Goal: Transaction & Acquisition: Purchase product/service

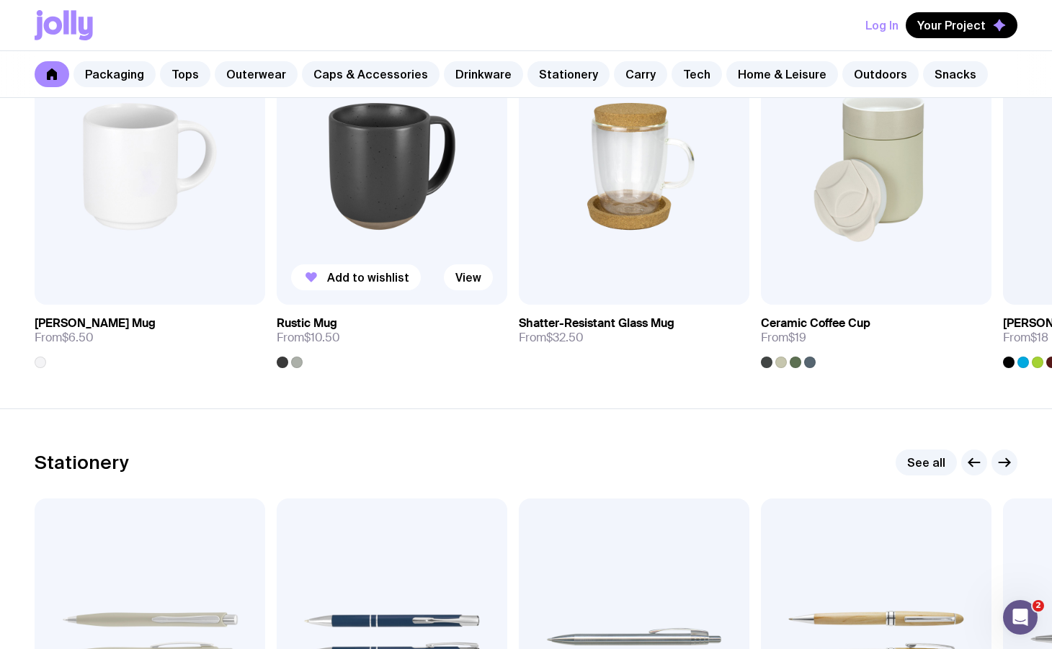
scroll to position [2100, 0]
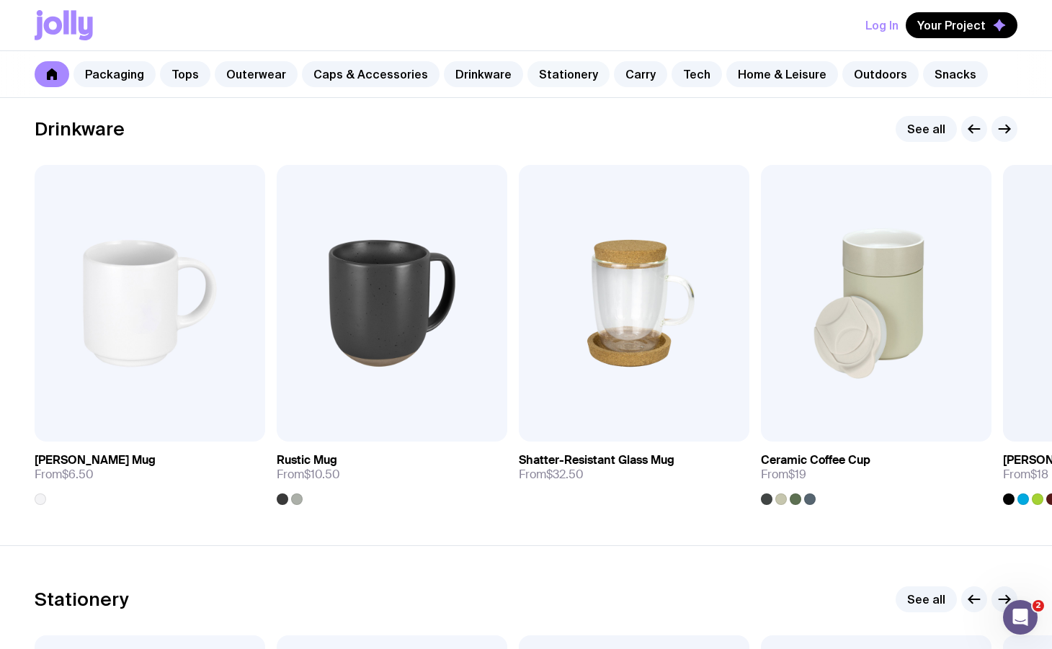
click at [537, 76] on link "Stationery" at bounding box center [568, 74] width 82 height 26
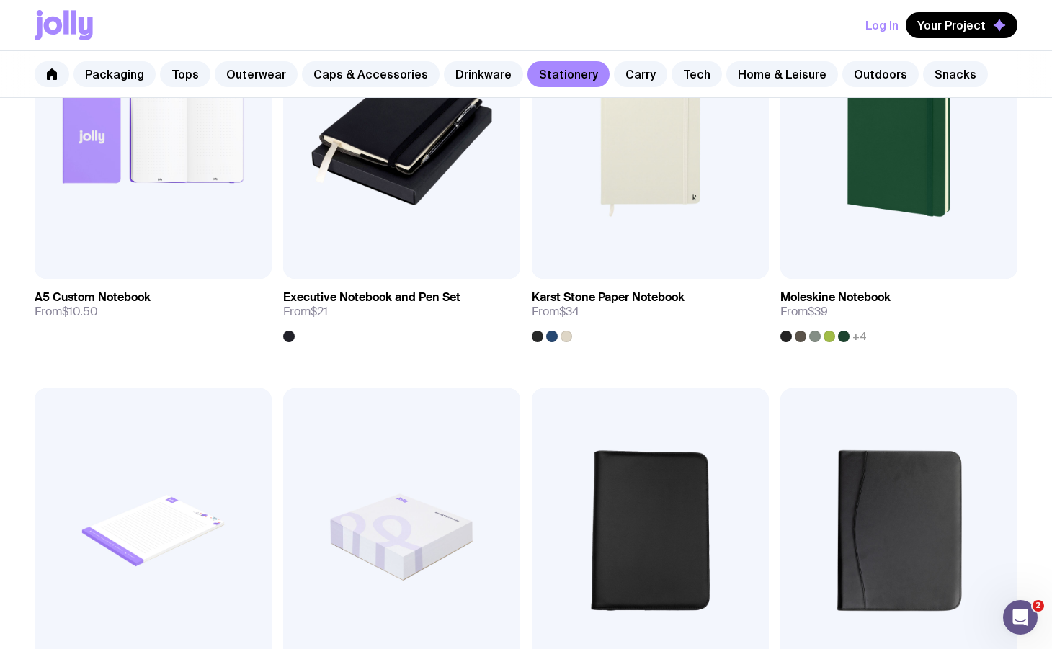
scroll to position [1419, 0]
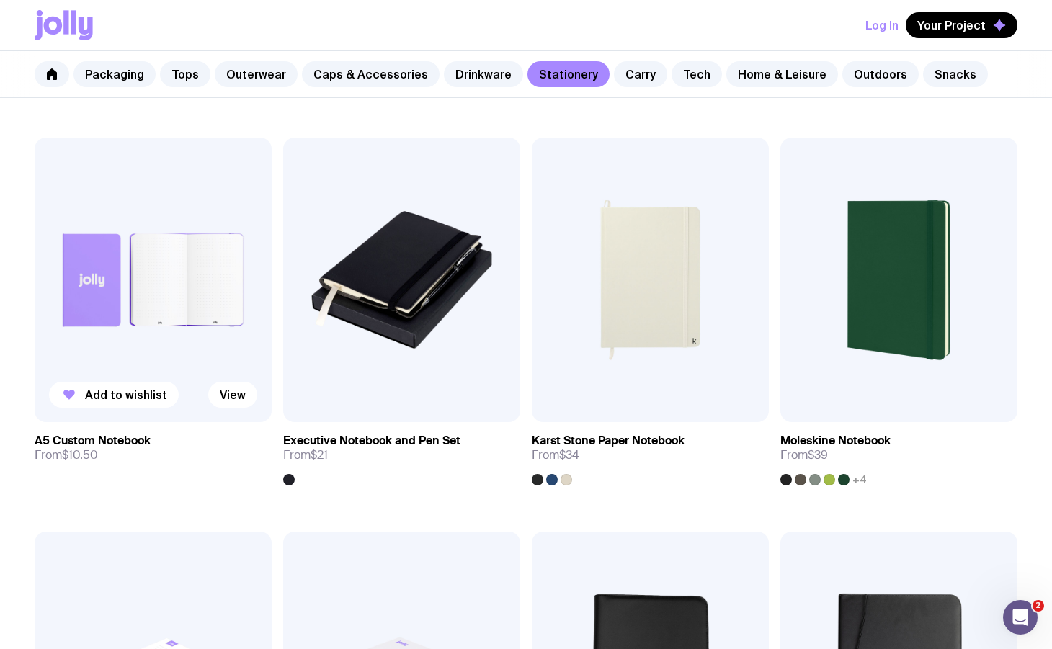
click at [136, 358] on img at bounding box center [153, 280] width 237 height 285
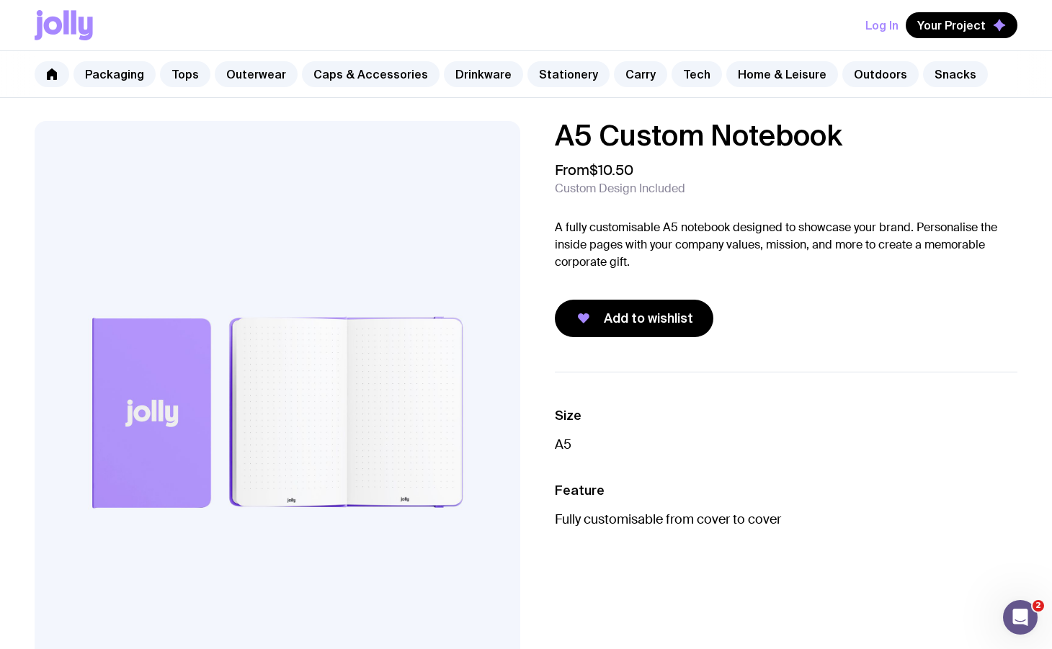
drag, startPoint x: 156, startPoint y: 380, endPoint x: 159, endPoint y: 388, distance: 8.1
click at [156, 380] on img at bounding box center [278, 412] width 486 height 583
drag, startPoint x: 172, startPoint y: 403, endPoint x: 750, endPoint y: 445, distance: 579.3
click at [575, 67] on link "Stationery" at bounding box center [568, 74] width 82 height 26
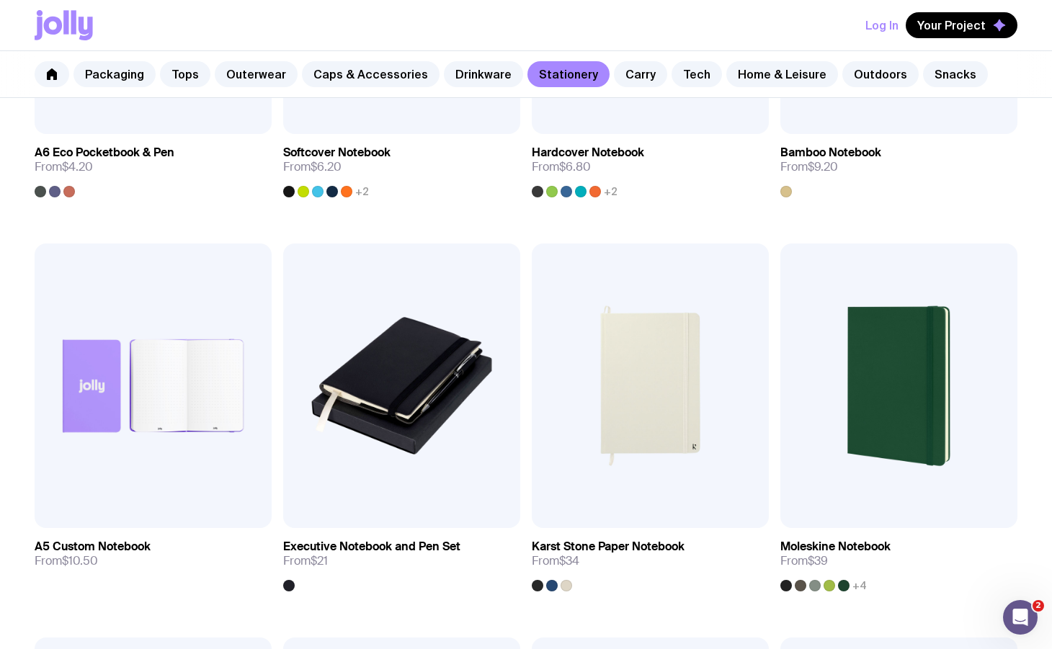
scroll to position [1737, 0]
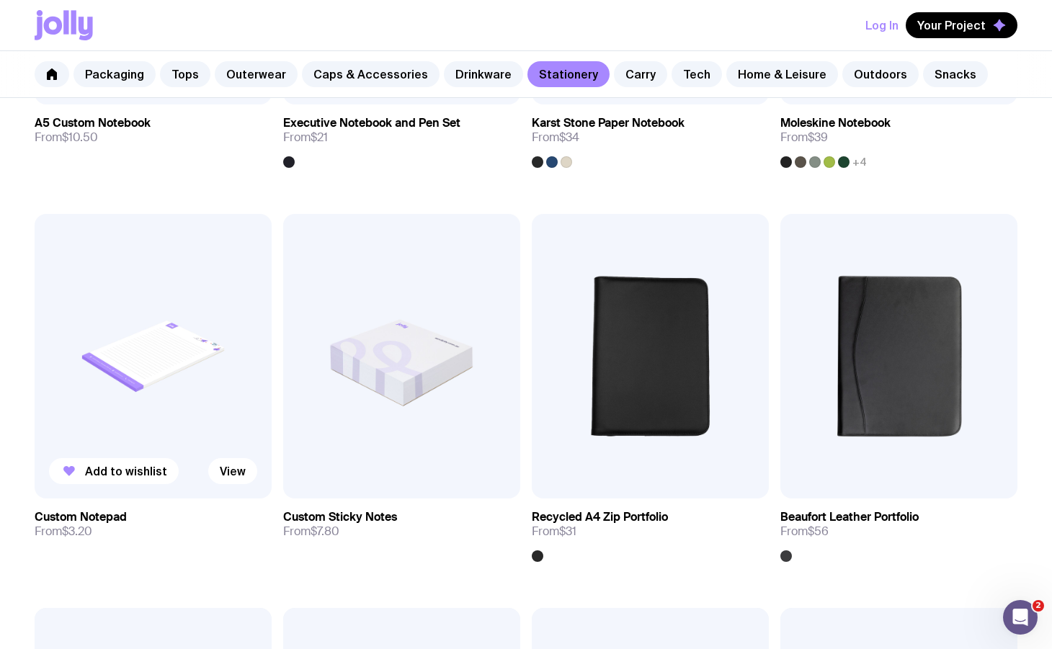
click at [164, 349] on img at bounding box center [153, 356] width 237 height 285
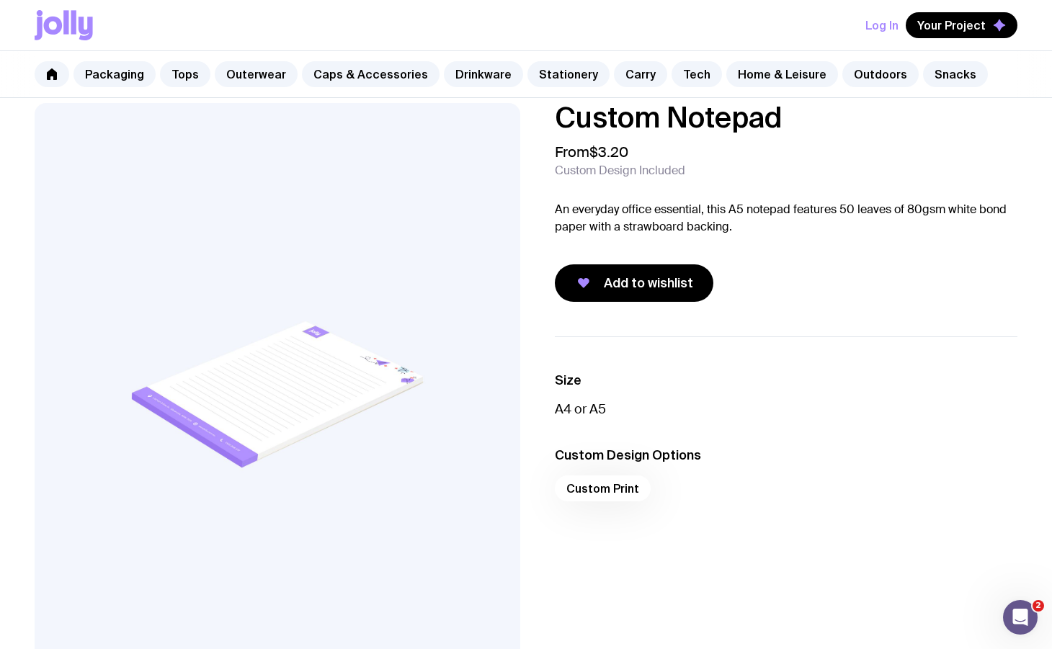
click at [388, 364] on img at bounding box center [278, 394] width 486 height 583
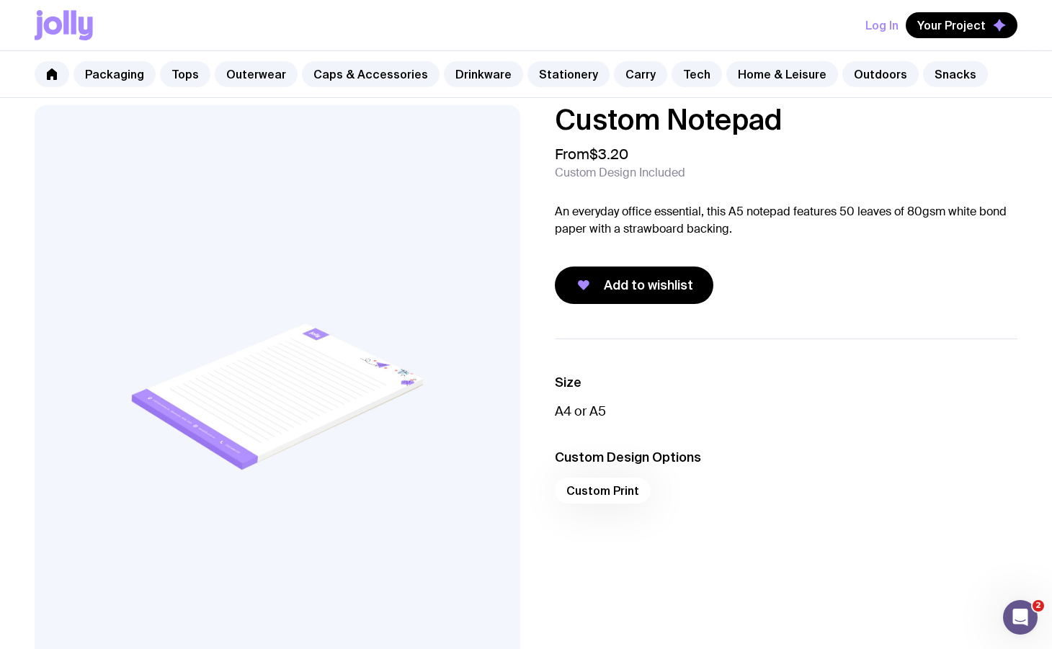
click at [280, 407] on img at bounding box center [278, 396] width 486 height 583
click at [545, 70] on link "Stationery" at bounding box center [568, 74] width 82 height 26
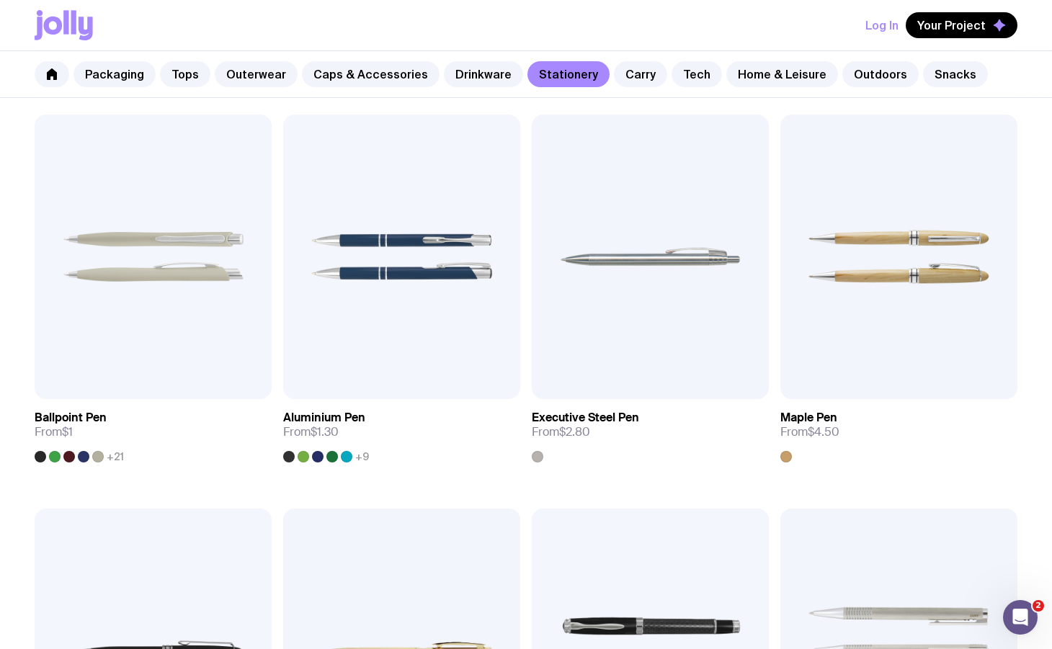
scroll to position [366, 0]
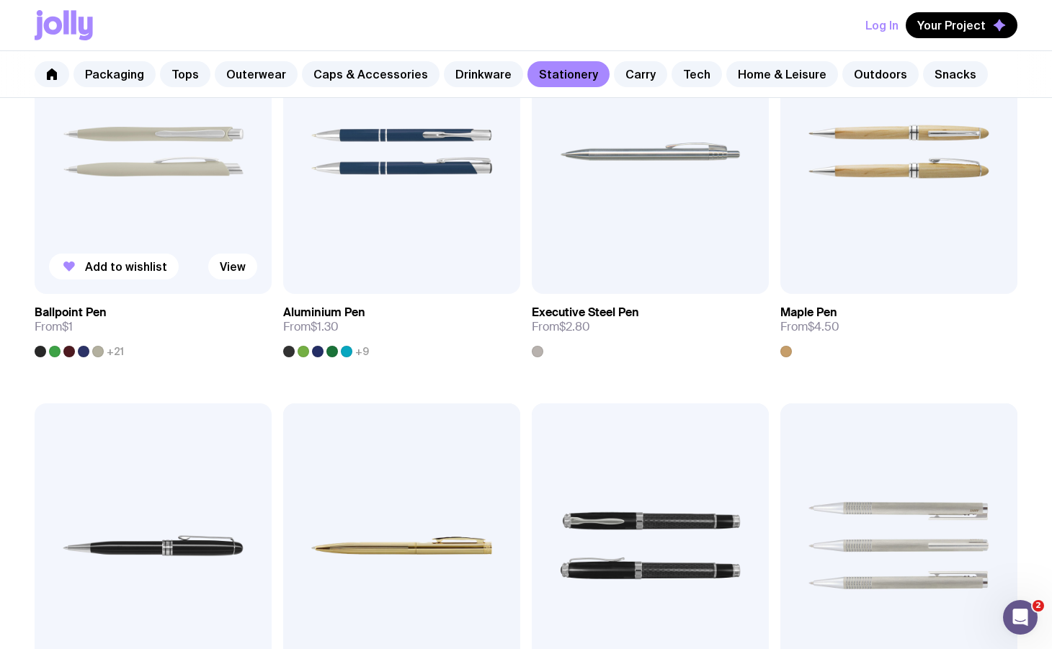
click at [129, 210] on img at bounding box center [153, 151] width 237 height 285
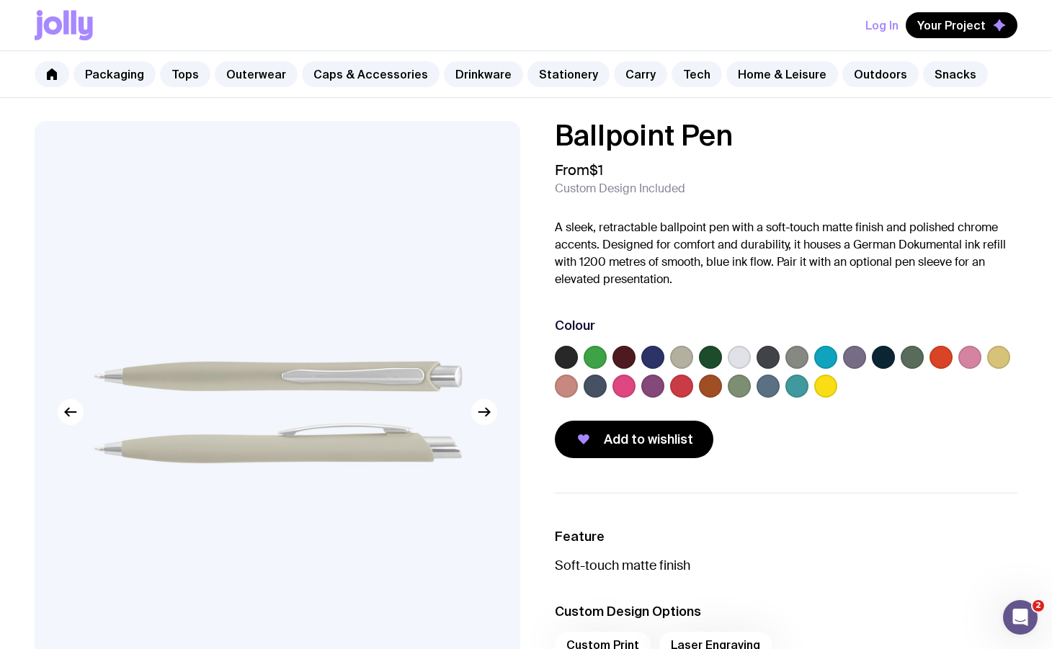
scroll to position [5, 0]
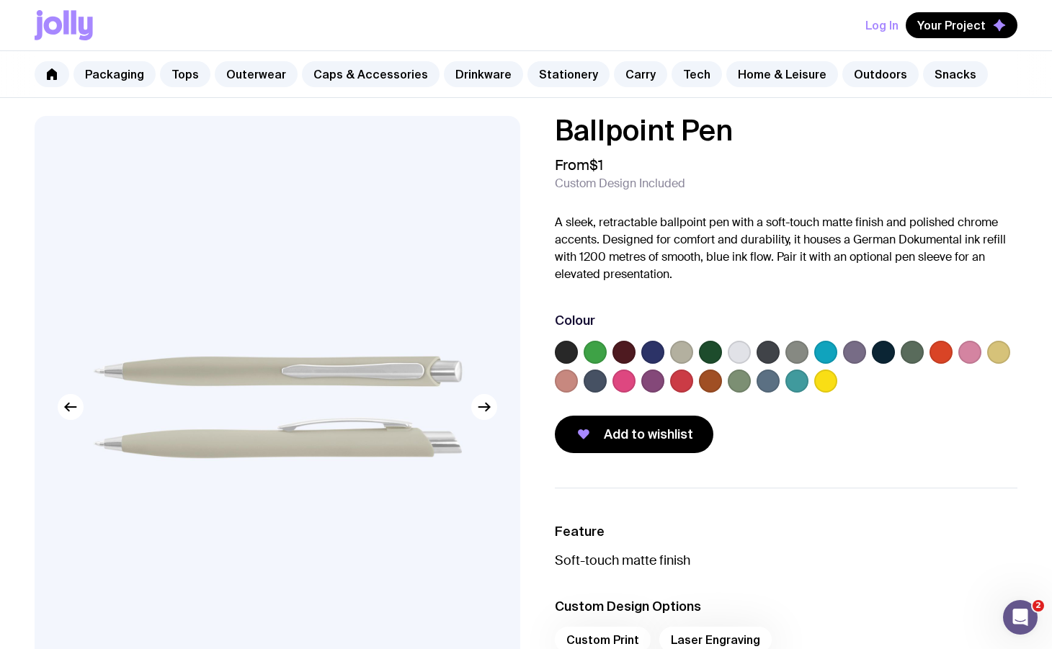
drag, startPoint x: 678, startPoint y: 353, endPoint x: 694, endPoint y: 354, distance: 15.9
click at [678, 353] on label at bounding box center [681, 352] width 23 height 23
click at [0, 0] on input "radio" at bounding box center [0, 0] width 0 height 0
click at [735, 354] on label at bounding box center [739, 352] width 23 height 23
click at [0, 0] on input "radio" at bounding box center [0, 0] width 0 height 0
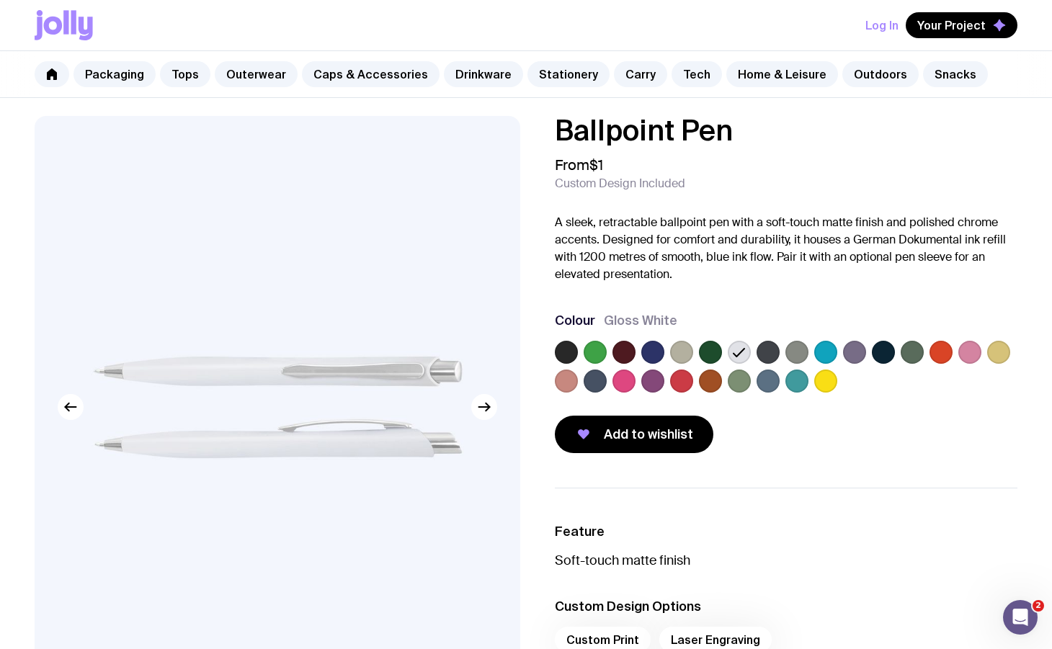
click at [681, 353] on label at bounding box center [681, 352] width 23 height 23
click at [0, 0] on input "radio" at bounding box center [0, 0] width 0 height 0
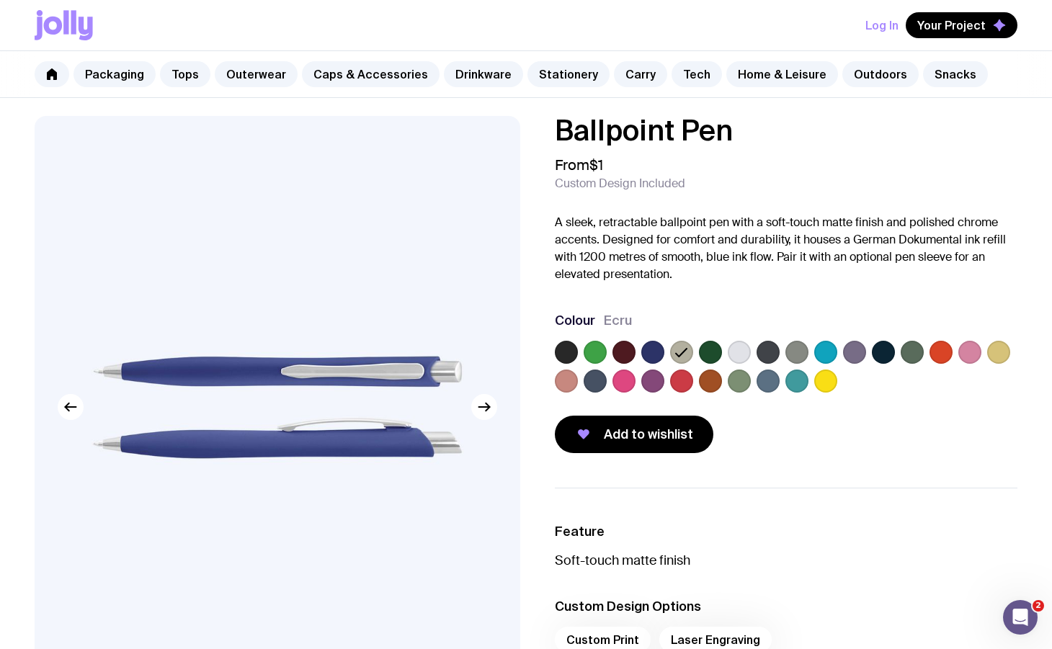
drag, startPoint x: 387, startPoint y: 356, endPoint x: 813, endPoint y: 12, distance: 547.5
